Goal: Information Seeking & Learning: Check status

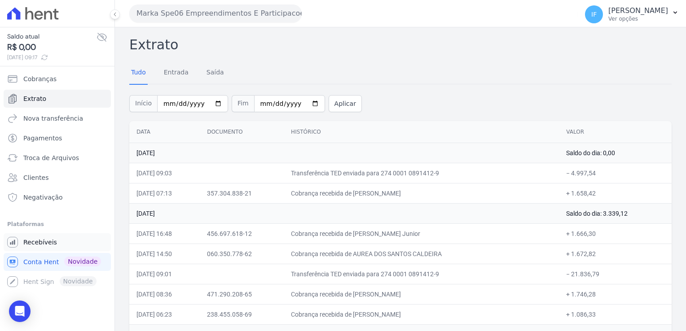
click at [47, 242] on span "Recebíveis" at bounding box center [40, 242] width 34 height 9
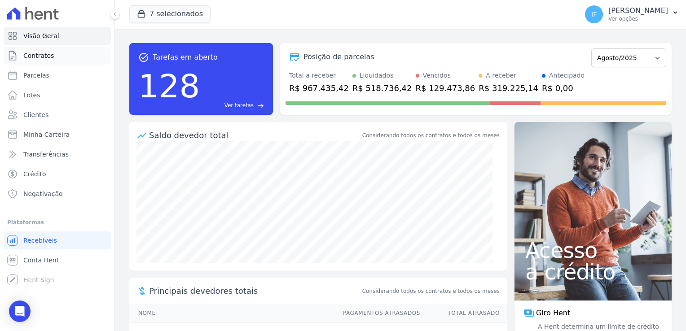
click at [50, 60] on link "Contratos" at bounding box center [57, 56] width 107 height 18
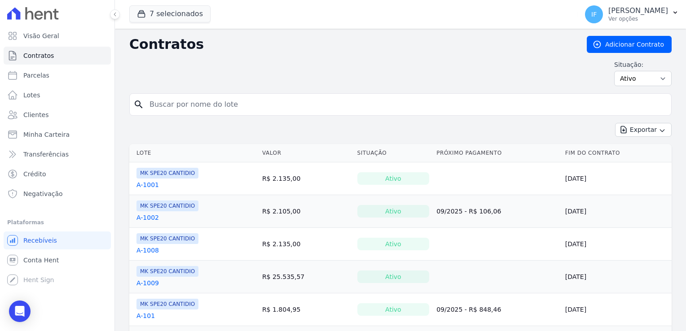
click at [165, 104] on input "search" at bounding box center [406, 105] width 524 height 18
type input "1109"
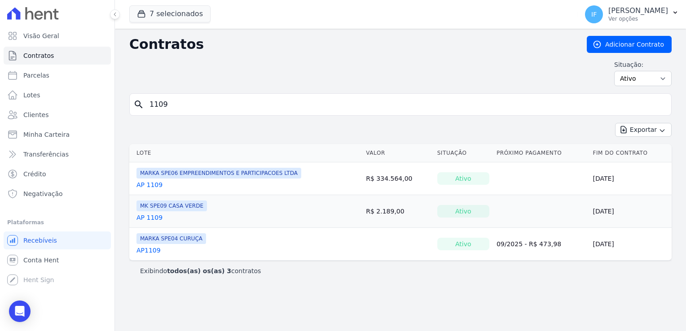
click at [141, 185] on link "AP 1109" at bounding box center [150, 185] width 26 height 9
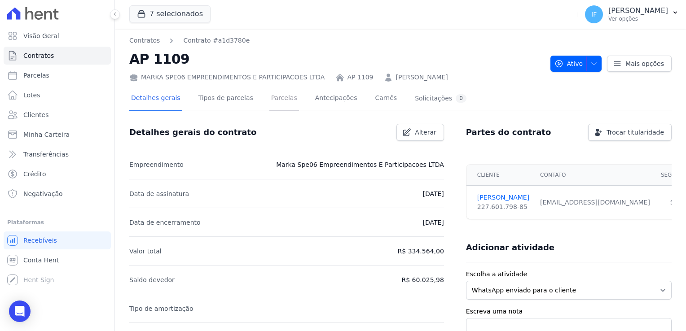
click at [270, 98] on link "Parcelas" at bounding box center [285, 99] width 30 height 24
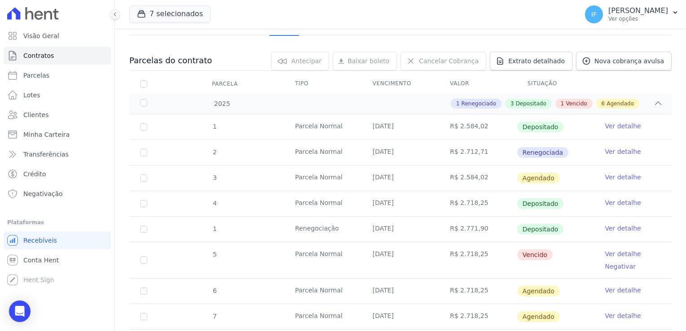
scroll to position [90, 0]
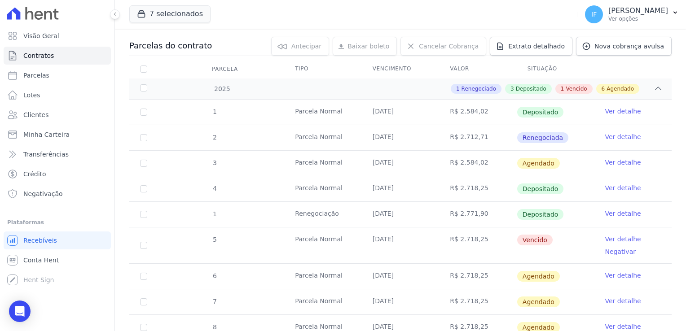
click at [616, 190] on link "Ver detalhe" at bounding box center [623, 188] width 36 height 9
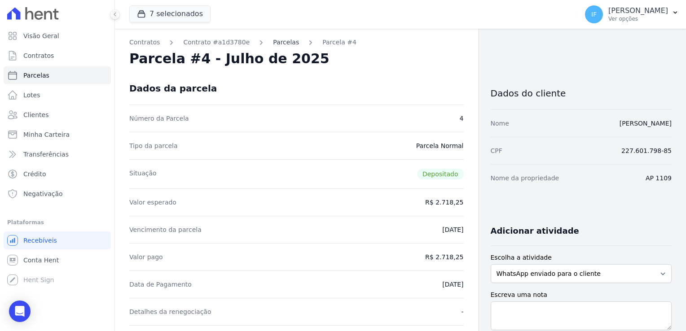
click at [275, 40] on link "Parcelas" at bounding box center [286, 42] width 26 height 9
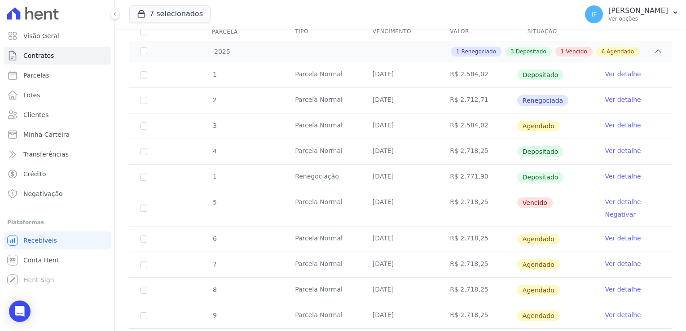
scroll to position [135, 0]
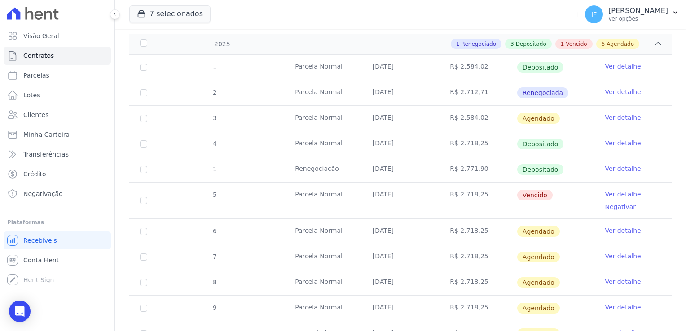
drag, startPoint x: 370, startPoint y: 141, endPoint x: 407, endPoint y: 141, distance: 36.8
click at [407, 141] on td "[DATE]" at bounding box center [401, 144] width 78 height 25
click at [372, 170] on td "[DATE]" at bounding box center [401, 169] width 78 height 25
click at [616, 168] on link "Ver detalhe" at bounding box center [623, 168] width 36 height 9
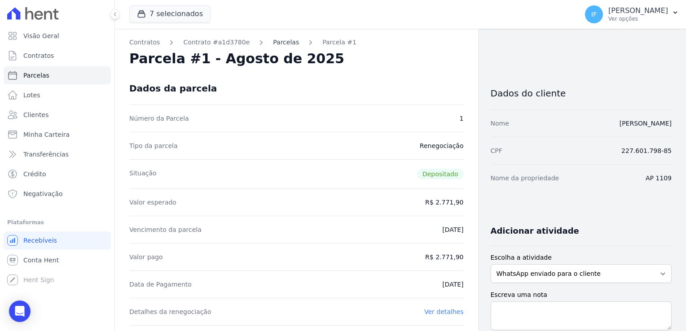
click at [277, 42] on link "Parcelas" at bounding box center [286, 42] width 26 height 9
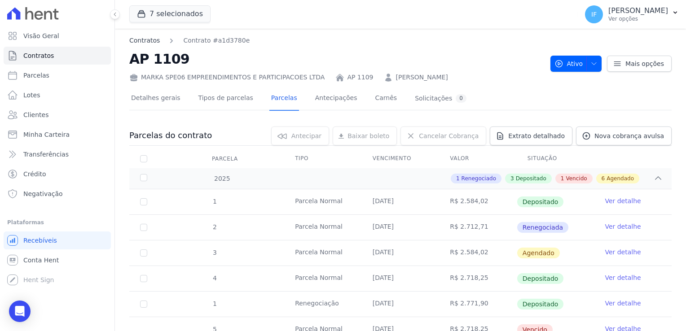
click at [142, 39] on link "Contratos" at bounding box center [144, 40] width 31 height 9
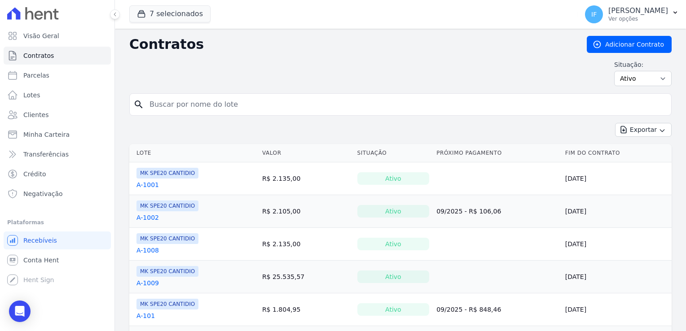
click at [164, 100] on input "search" at bounding box center [406, 105] width 524 height 18
type input "311"
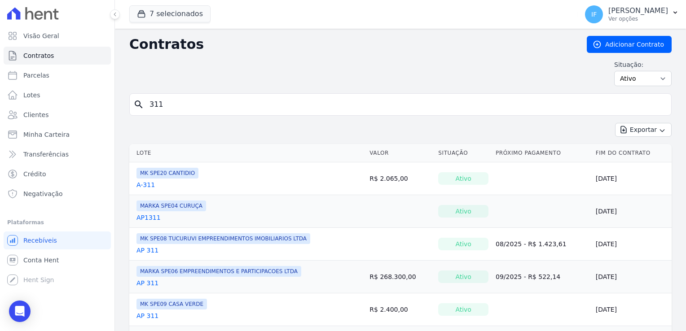
click at [149, 285] on link "AP 311" at bounding box center [148, 283] width 22 height 9
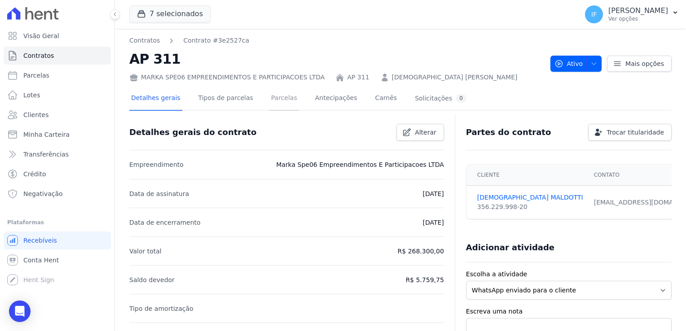
click at [273, 99] on link "Parcelas" at bounding box center [285, 99] width 30 height 24
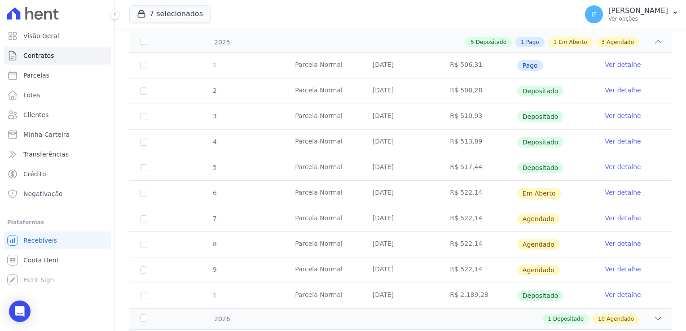
scroll to position [180, 0]
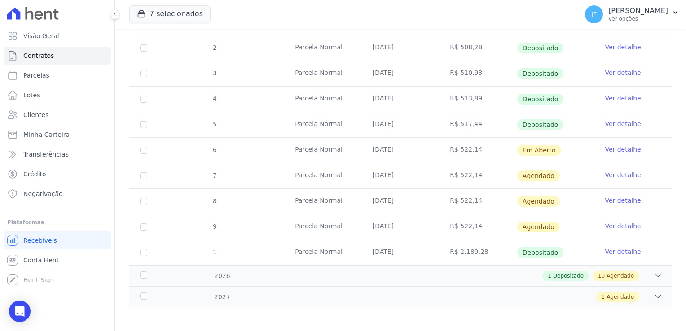
drag, startPoint x: 343, startPoint y: 127, endPoint x: 614, endPoint y: 131, distance: 270.9
click at [614, 131] on tr "5 [GEOGRAPHIC_DATA] [DATE] R$ 517,44 Depositado Ver detalhe" at bounding box center [400, 125] width 543 height 26
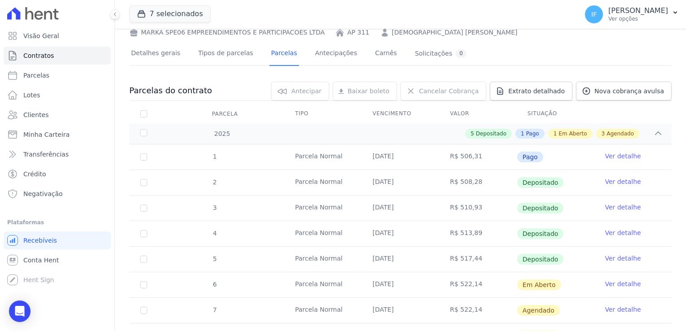
scroll to position [90, 0]
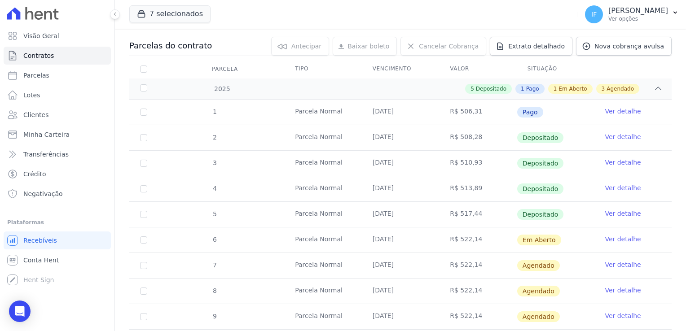
click at [485, 188] on td "R$ 513,89" at bounding box center [478, 189] width 78 height 25
click at [476, 213] on td "R$ 517,44" at bounding box center [478, 214] width 78 height 25
click at [476, 190] on td "R$ 513,89" at bounding box center [478, 189] width 78 height 25
click at [620, 188] on link "Ver detalhe" at bounding box center [623, 188] width 36 height 9
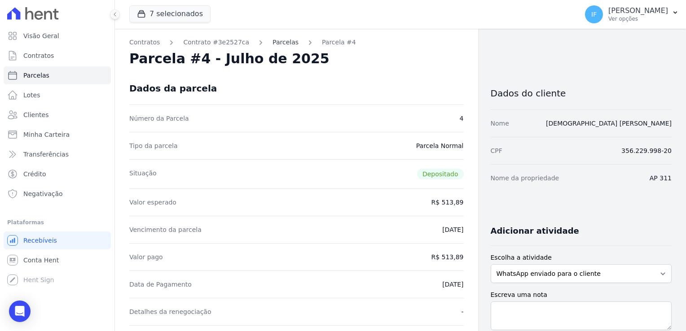
click at [273, 44] on link "Parcelas" at bounding box center [286, 42] width 26 height 9
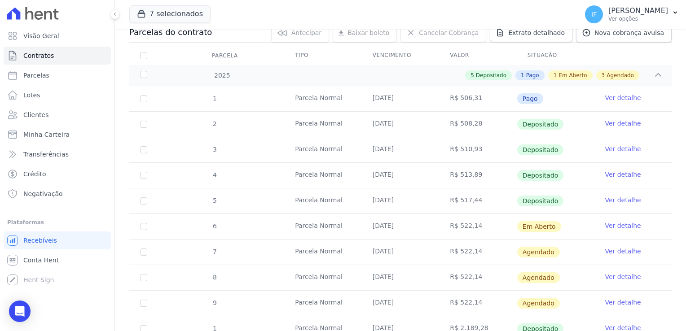
scroll to position [135, 0]
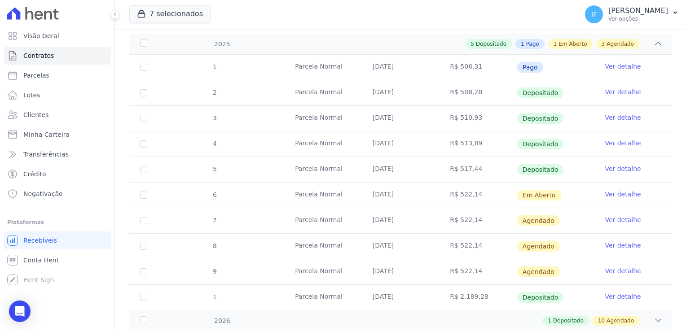
click at [617, 166] on link "Ver detalhe" at bounding box center [623, 168] width 36 height 9
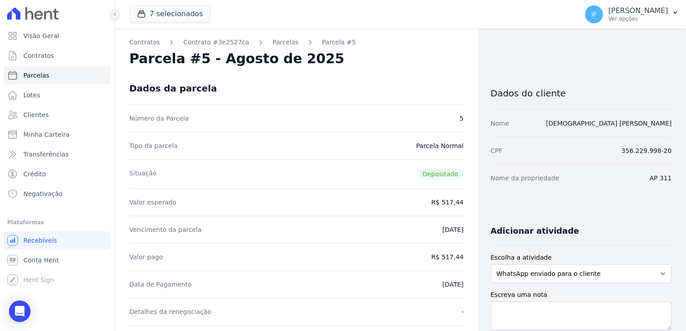
click at [113, 14] on icon at bounding box center [114, 14] width 5 height 5
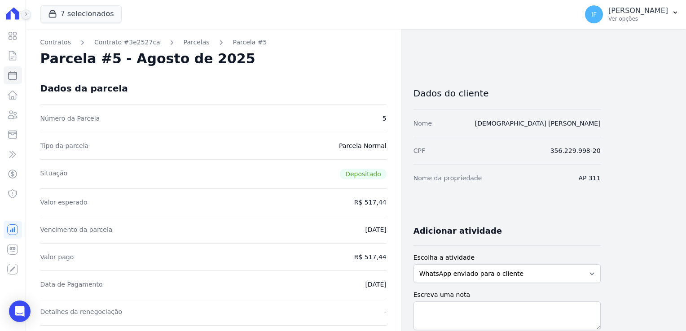
click at [30, 13] on button at bounding box center [26, 14] width 10 height 10
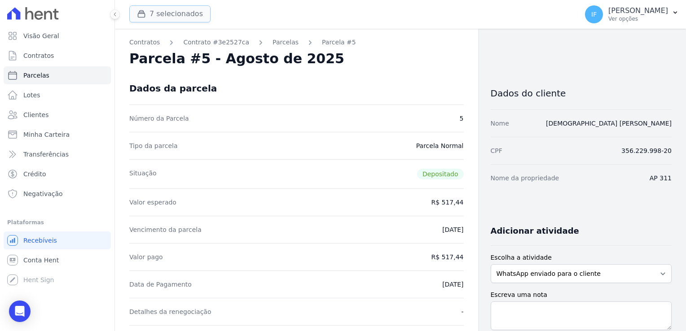
click at [152, 15] on button "7 selecionados" at bounding box center [169, 13] width 81 height 17
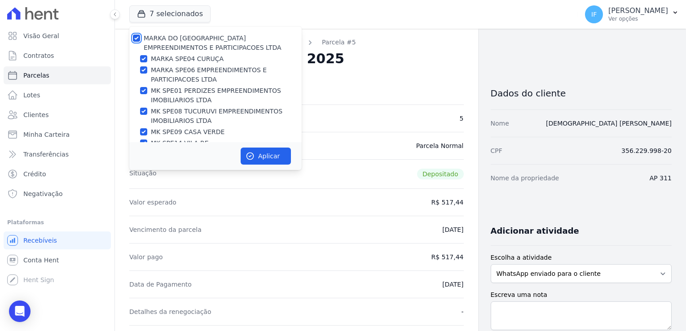
click at [138, 37] on input "MARKA DO [GEOGRAPHIC_DATA] EMPREENDIMENTOS E PARTICIPACOES LTDA" at bounding box center [136, 38] width 7 height 7
checkbox input "false"
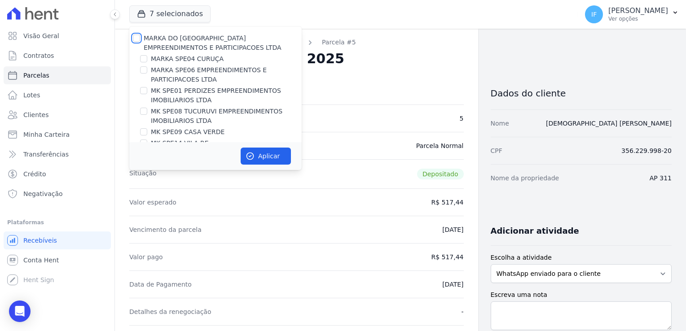
checkbox input "false"
click at [145, 58] on input "MARKA SPE04 CURUÇA" at bounding box center [143, 58] width 7 height 7
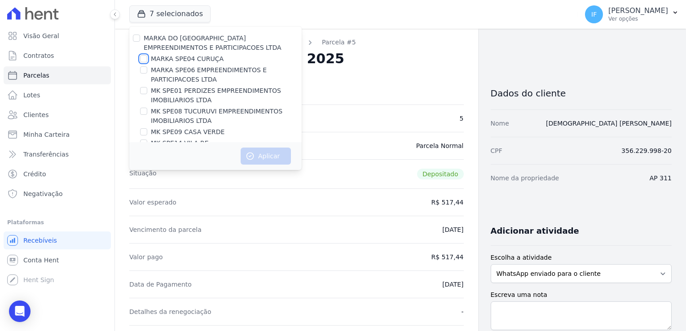
checkbox input "true"
click at [261, 155] on button "Aplicar" at bounding box center [266, 156] width 50 height 17
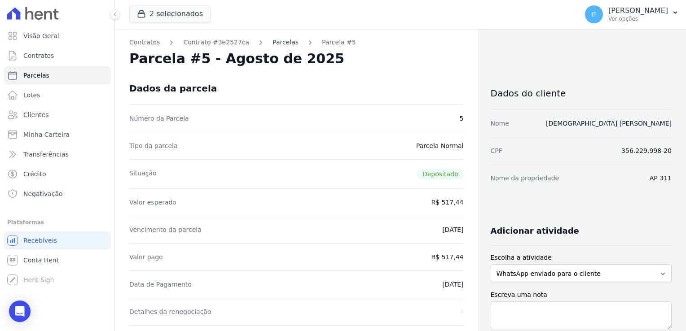
click at [273, 43] on link "Parcelas" at bounding box center [286, 42] width 26 height 9
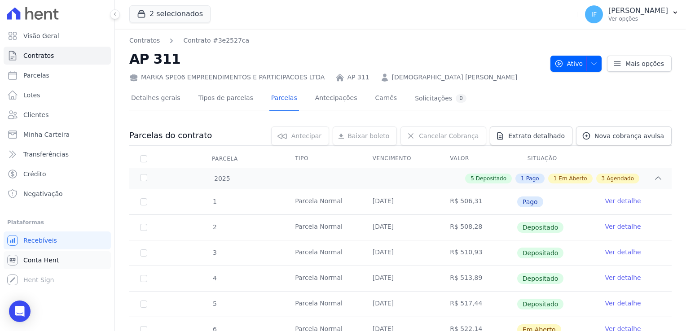
click at [50, 257] on span "Conta Hent" at bounding box center [40, 260] width 35 height 9
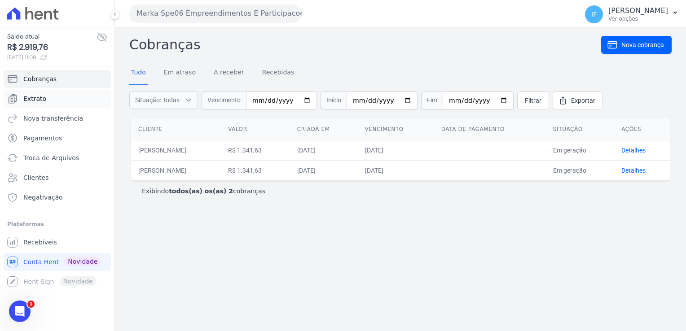
click at [52, 102] on link "Extrato" at bounding box center [57, 99] width 107 height 18
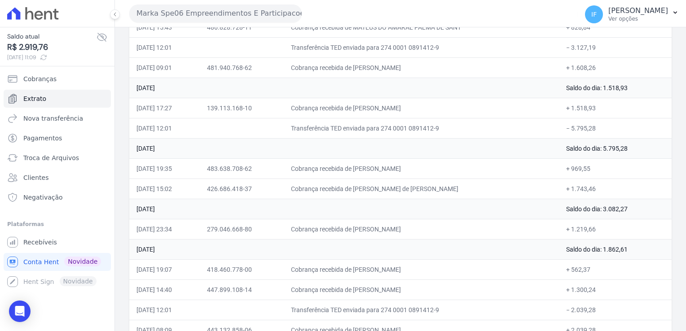
scroll to position [2655, 0]
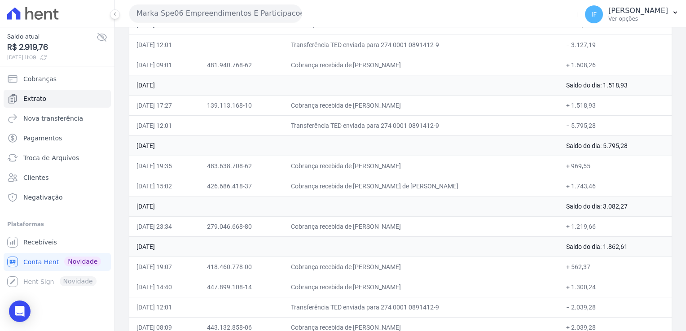
drag, startPoint x: 133, startPoint y: 5, endPoint x: 601, endPoint y: 319, distance: 563.6
click at [601, 319] on div "Marka Spe06 Empreendimentos E Participacoes LTDA MARKA DO BRASIL EMPREENDIMENTO…" at bounding box center [400, 165] width 571 height 331
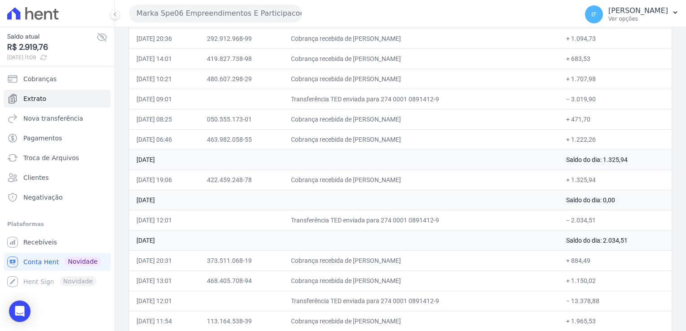
scroll to position [1442, 0]
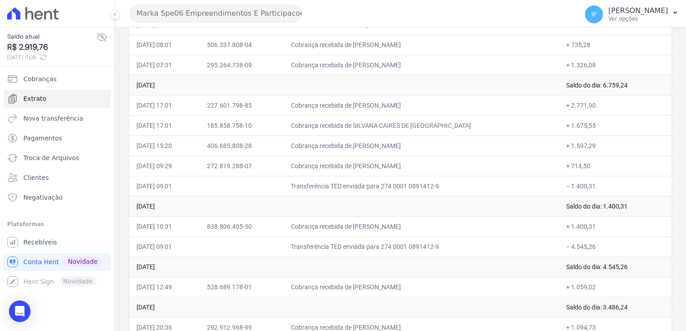
drag, startPoint x: 679, startPoint y: 192, endPoint x: 683, endPoint y: 184, distance: 9.4
click at [683, 184] on main "Extrato Tudo Entrada [GEOGRAPHIC_DATA] Início [DATE] Fim [DATE] Aplicar Data Do…" at bounding box center [400, 179] width 571 height 304
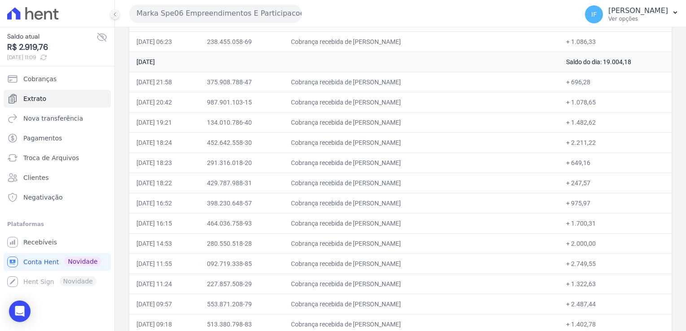
scroll to position [0, 0]
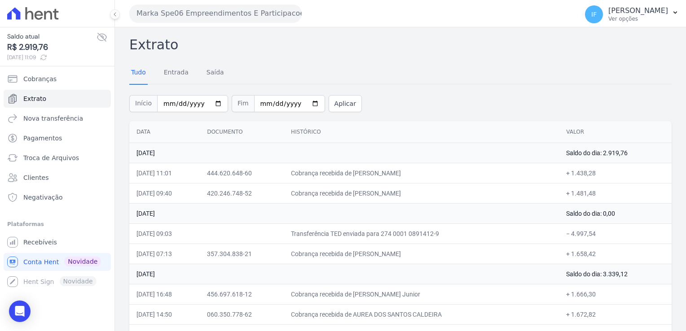
drag, startPoint x: 138, startPoint y: 14, endPoint x: 130, endPoint y: 46, distance: 33.2
click at [147, 96] on div "Marka Spe06 Empreendimentos E Participacoes LTDA MARKA DO BRASIL EMPREENDIMENTO…" at bounding box center [400, 165] width 571 height 331
drag, startPoint x: 140, startPoint y: 13, endPoint x: 221, endPoint y: 24, distance: 81.5
click at [221, 23] on div "Marka Spe06 Empreendimentos E Participacoes LTDA MARKA DO BRASIL EMPREENDIMENTO…" at bounding box center [351, 14] width 445 height 28
drag, startPoint x: 137, startPoint y: 12, endPoint x: 168, endPoint y: 39, distance: 41.1
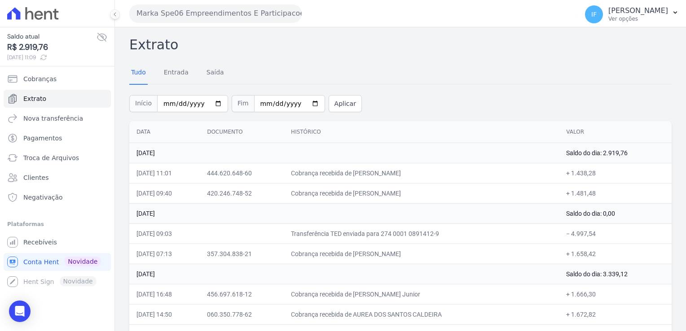
click at [168, 39] on div "Marka Spe06 Empreendimentos E Participacoes LTDA MARKA DO BRASIL EMPREENDIMENTO…" at bounding box center [400, 165] width 571 height 331
drag, startPoint x: 139, startPoint y: 60, endPoint x: 234, endPoint y: 239, distance: 201.7
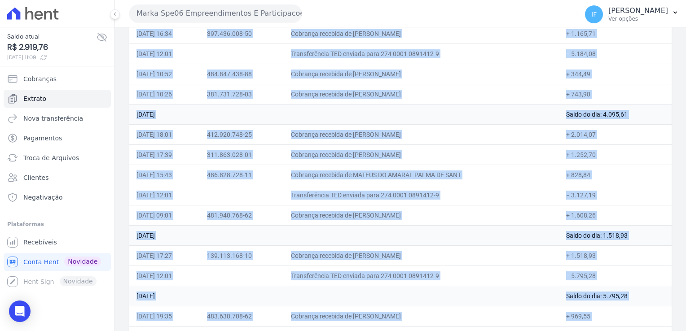
scroll to position [2655, 0]
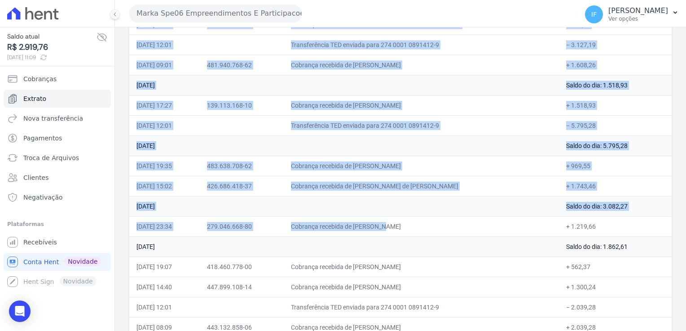
drag, startPoint x: 142, startPoint y: 62, endPoint x: 600, endPoint y: 316, distance: 523.4
drag, startPoint x: 600, startPoint y: 316, endPoint x: 571, endPoint y: 276, distance: 49.3
copy div "Loremip Dolo Sitamet Conse Adipis Eli Seddoei Temp Incididun Utlaboree Dolor 62…"
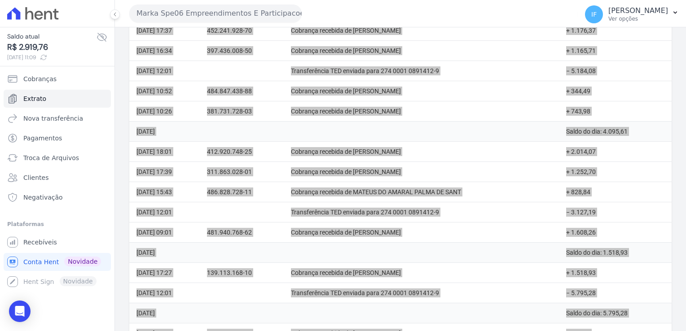
scroll to position [2475, 0]
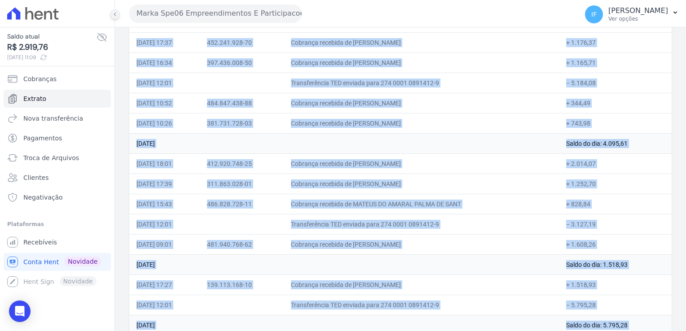
click at [116, 17] on icon at bounding box center [114, 14] width 5 height 5
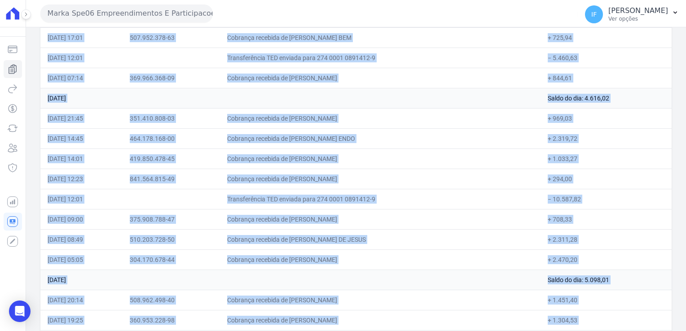
scroll to position [2026, 0]
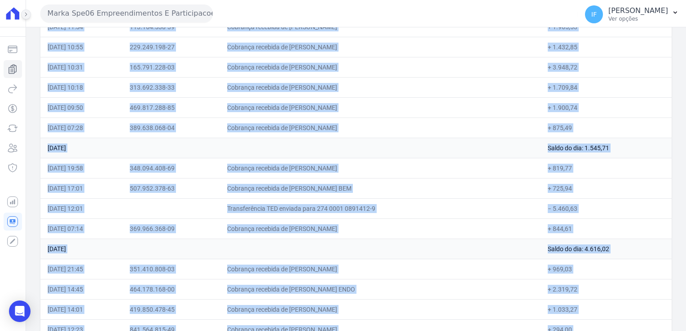
click at [27, 14] on icon at bounding box center [25, 14] width 5 height 5
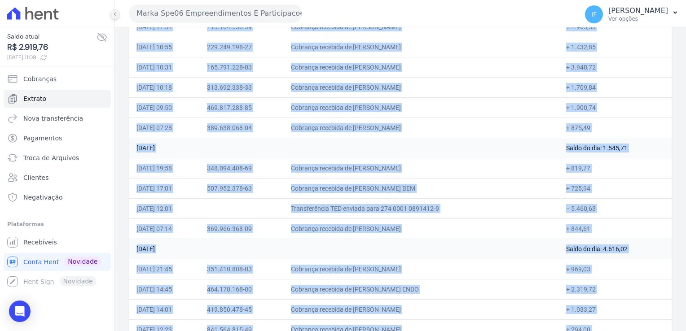
click at [117, 15] on icon at bounding box center [114, 14] width 5 height 5
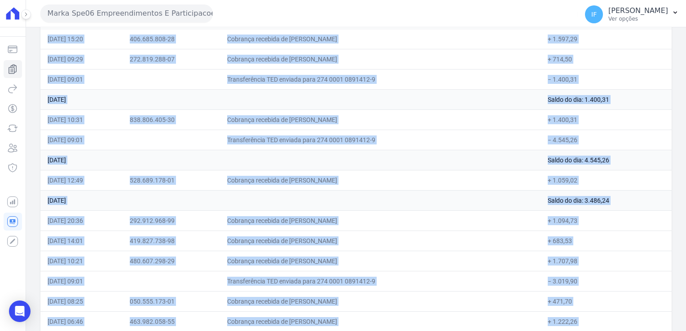
scroll to position [1487, 0]
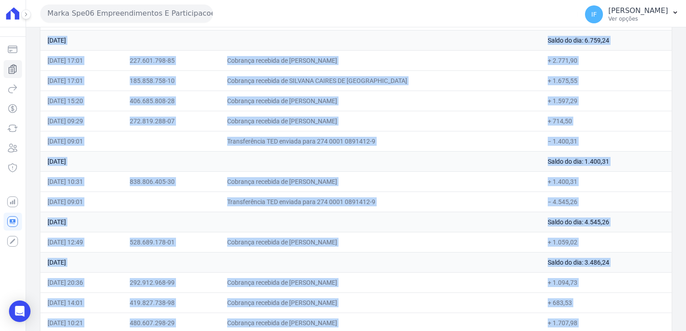
click at [99, 15] on button "Marka Spe06 Empreendimentos E Participacoes LTDA" at bounding box center [126, 13] width 172 height 18
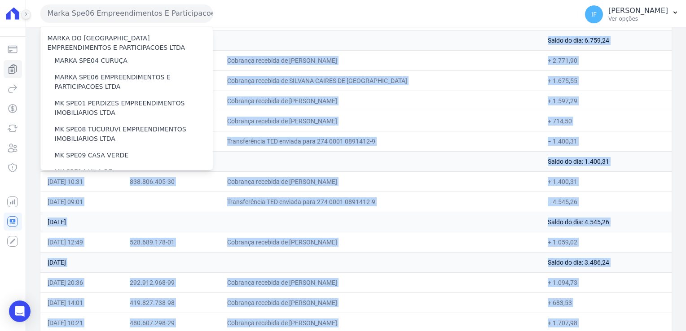
click at [27, 14] on icon at bounding box center [25, 14] width 5 height 5
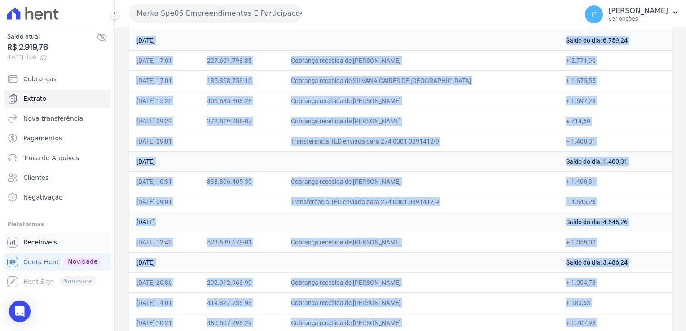
click at [32, 240] on span "Recebíveis" at bounding box center [40, 242] width 34 height 9
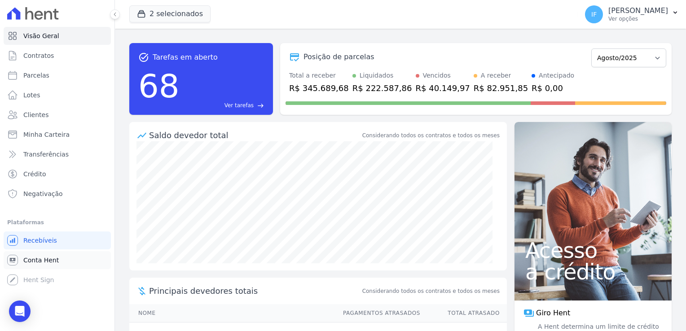
click at [27, 260] on span "Conta Hent" at bounding box center [40, 260] width 35 height 9
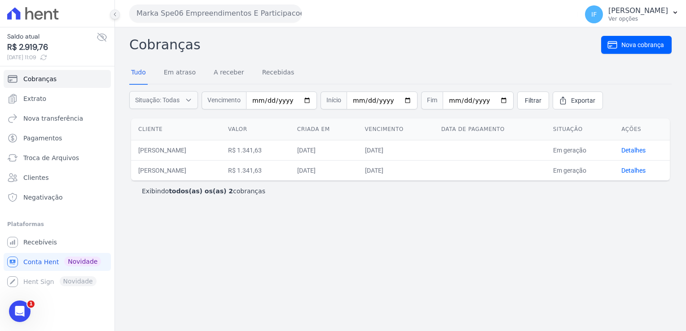
click at [115, 14] on icon at bounding box center [114, 14] width 5 height 5
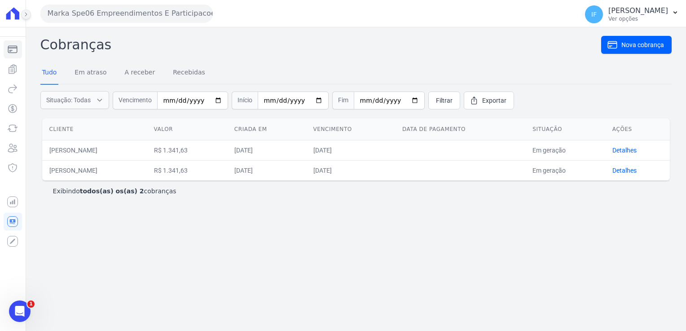
click at [26, 15] on icon at bounding box center [25, 14] width 5 height 5
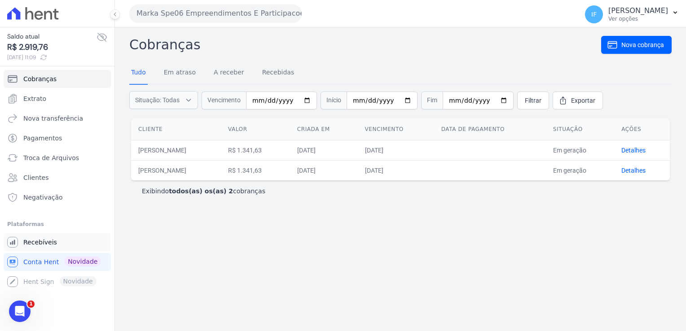
click at [44, 245] on span "Recebíveis" at bounding box center [40, 242] width 34 height 9
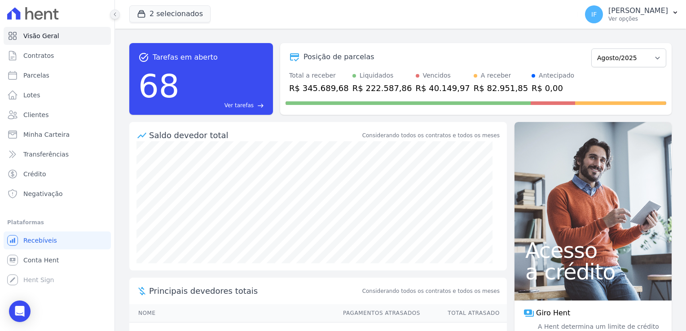
click at [113, 13] on icon at bounding box center [114, 14] width 5 height 5
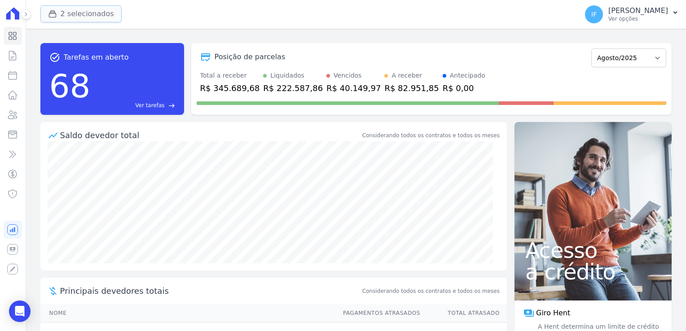
click at [52, 16] on icon "button" at bounding box center [52, 13] width 9 height 9
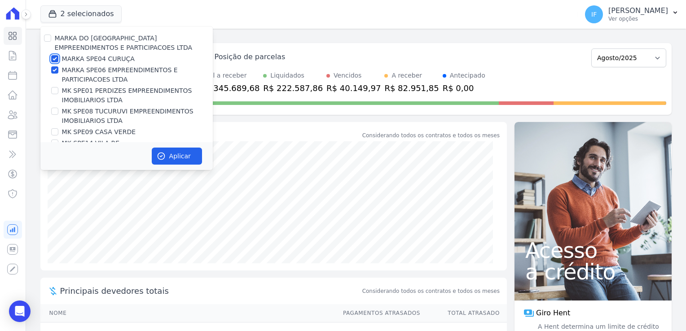
click at [53, 62] on input "MARKA SPE04 CURUÇA" at bounding box center [54, 58] width 7 height 7
checkbox input "false"
click at [54, 70] on input "MARKA SPE06 EMPREENDIMENTOS E PARTICIPACOES LTDA" at bounding box center [54, 69] width 7 height 7
checkbox input "false"
click at [55, 59] on input "MARKA SPE04 CURUÇA" at bounding box center [54, 58] width 7 height 7
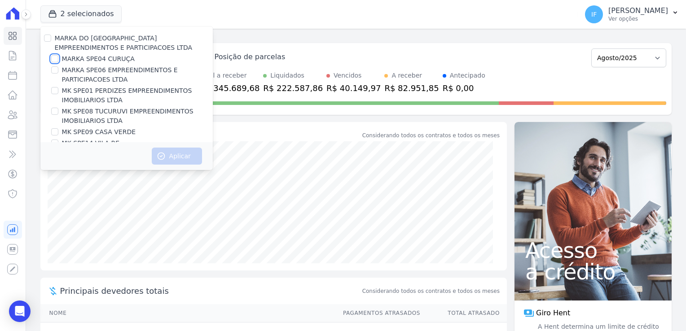
checkbox input "true"
click at [174, 158] on button "Aplicar" at bounding box center [177, 156] width 50 height 17
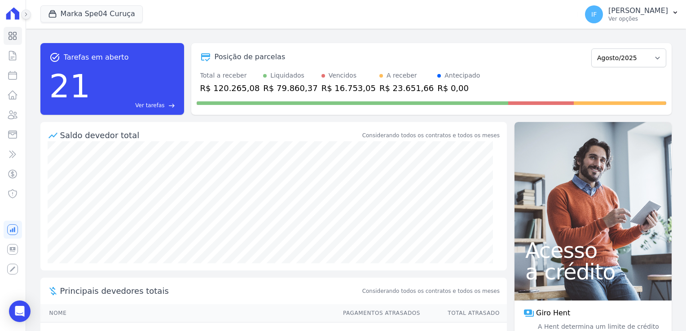
click at [27, 15] on icon at bounding box center [25, 14] width 5 height 5
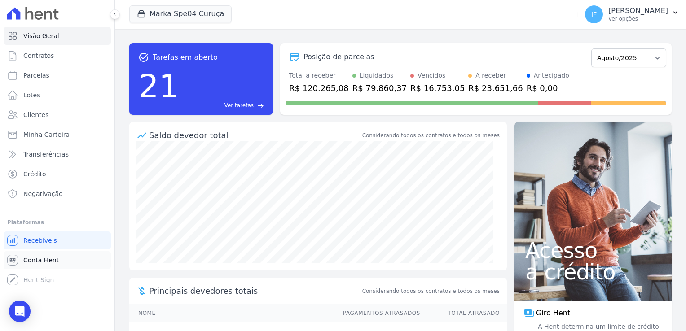
click at [35, 261] on span "Conta Hent" at bounding box center [40, 260] width 35 height 9
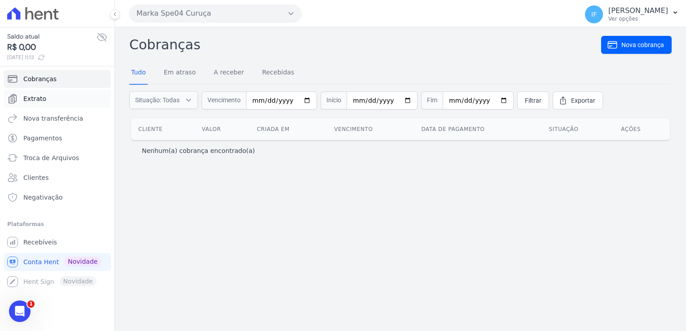
click at [44, 100] on link "Extrato" at bounding box center [57, 99] width 107 height 18
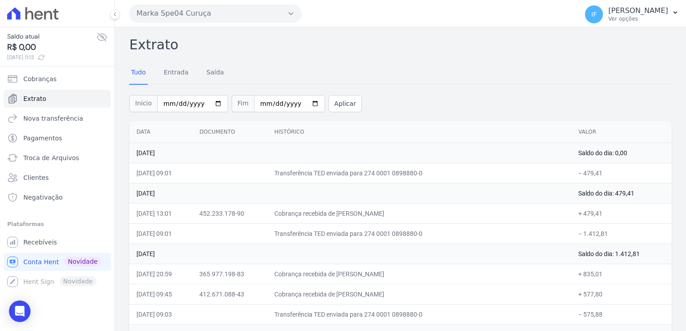
drag, startPoint x: 135, startPoint y: 10, endPoint x: 146, endPoint y: 36, distance: 28.2
click at [150, 40] on div "Marka Spe04 Curuça MARKA DO BRASIL EMPREENDIMENTOS E PARTICIPACOES LTDA MARKA S…" at bounding box center [400, 165] width 571 height 331
drag, startPoint x: 135, startPoint y: 10, endPoint x: 155, endPoint y: 53, distance: 48.2
click at [158, 54] on div "Marka Spe04 Curuça MARKA DO BRASIL EMPREENDIMENTOS E PARTICIPACOES LTDA MARKA S…" at bounding box center [400, 165] width 571 height 331
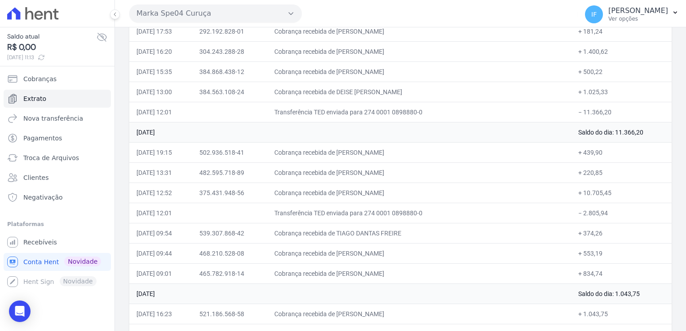
scroll to position [2675, 0]
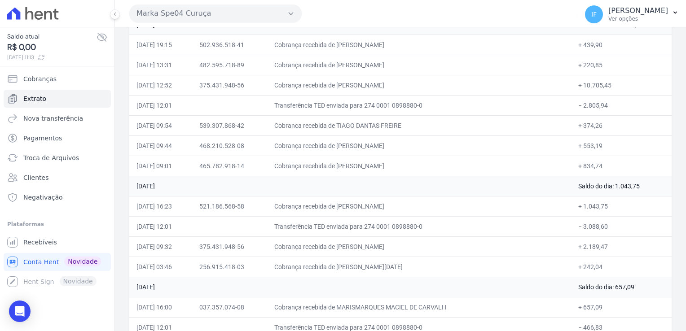
drag, startPoint x: 131, startPoint y: 45, endPoint x: 615, endPoint y: 323, distance: 558.1
drag, startPoint x: 615, startPoint y: 323, endPoint x: 565, endPoint y: 296, distance: 57.1
copy div "Loremip Dolo Sitamet Conse Adipis Eli Seddoei Temp Incididun Utlaboree Dolor 22…"
click at [463, 176] on td "[DATE]" at bounding box center [350, 186] width 442 height 20
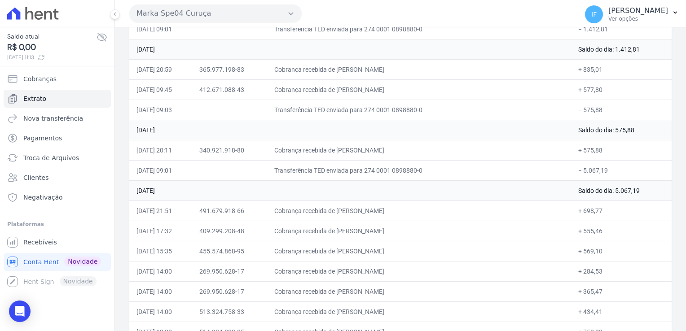
scroll to position [0, 0]
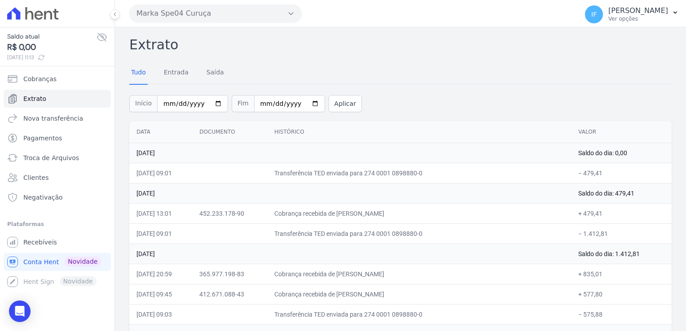
click at [475, 104] on div "Início [DATE] Fim [DATE] Aplicar" at bounding box center [400, 102] width 543 height 37
click at [481, 95] on div "Início [DATE] Fim [DATE] Aplicar" at bounding box center [400, 102] width 543 height 37
